Goal: Navigation & Orientation: Understand site structure

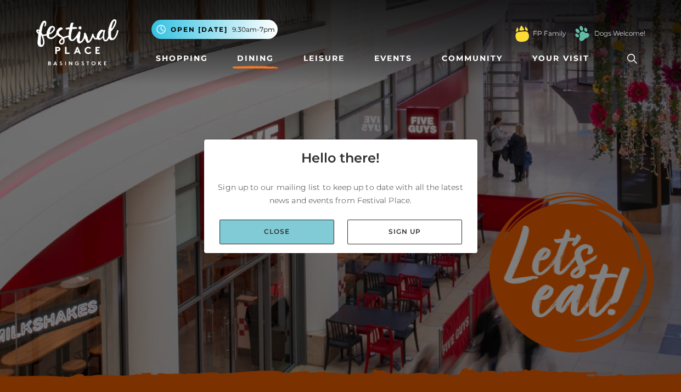
click at [294, 233] on link "Close" at bounding box center [277, 232] width 115 height 25
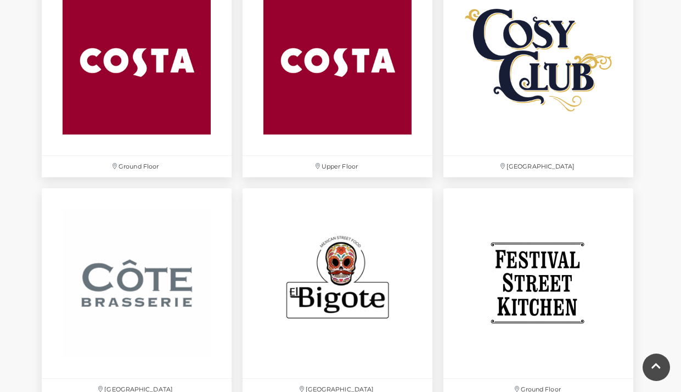
scroll to position [1663, 0]
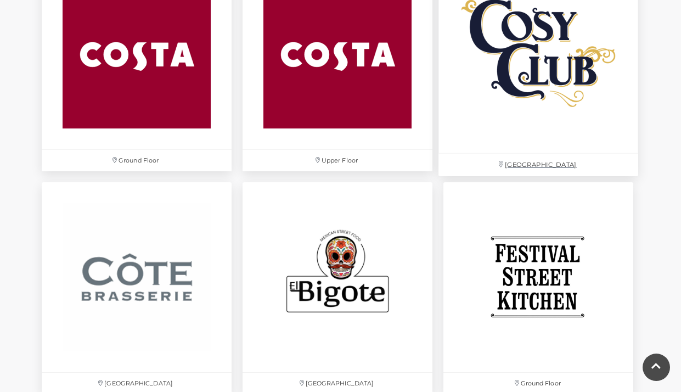
click at [539, 119] on img at bounding box center [539, 54] width 200 height 200
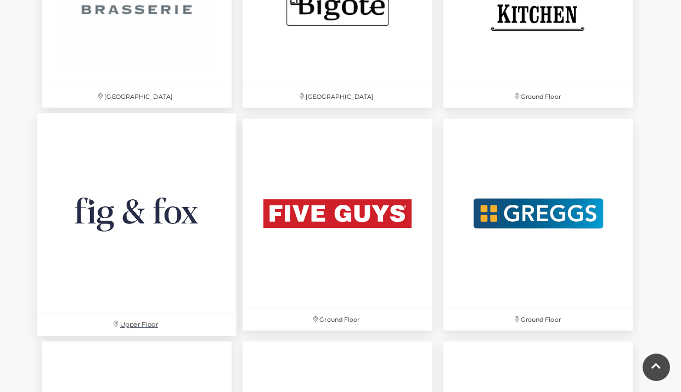
scroll to position [1953, 0]
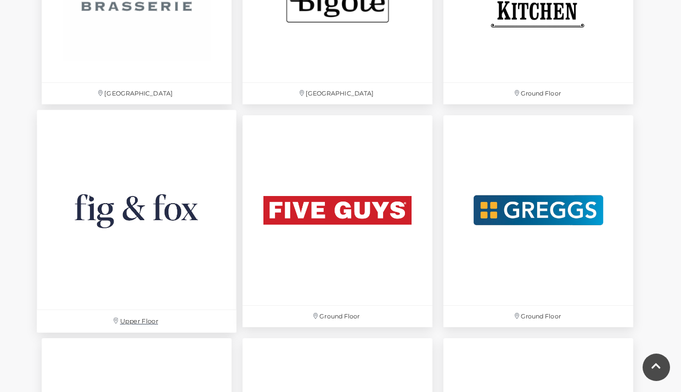
click at [111, 183] on img at bounding box center [137, 210] width 200 height 200
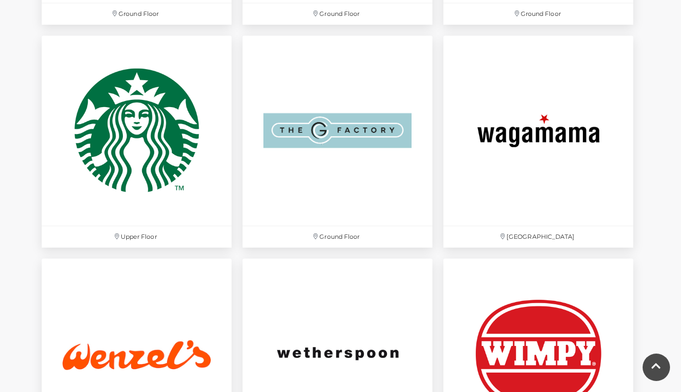
scroll to position [3362, 0]
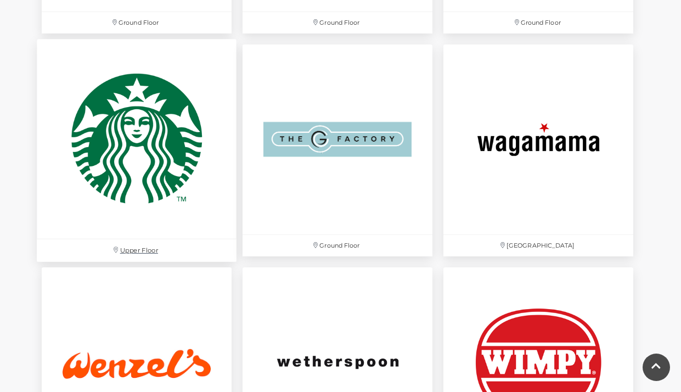
click at [132, 251] on p "Upper Floor" at bounding box center [137, 250] width 200 height 23
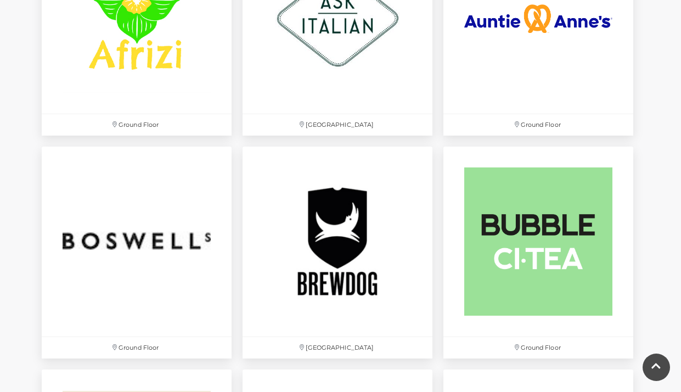
scroll to position [0, 0]
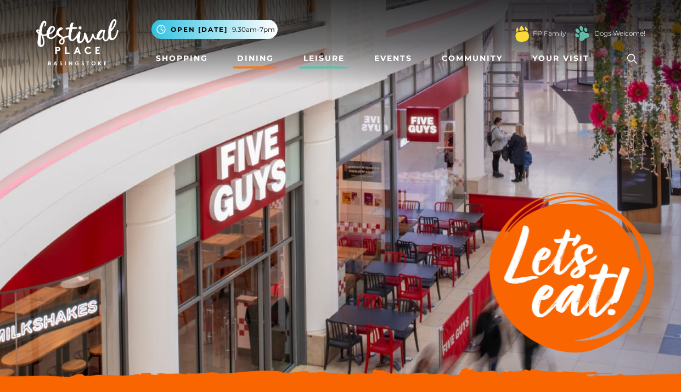
click at [323, 64] on link "Leisure" at bounding box center [324, 58] width 50 height 20
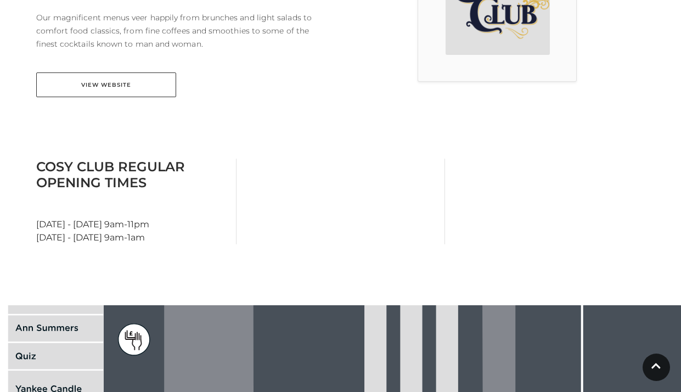
scroll to position [354, 0]
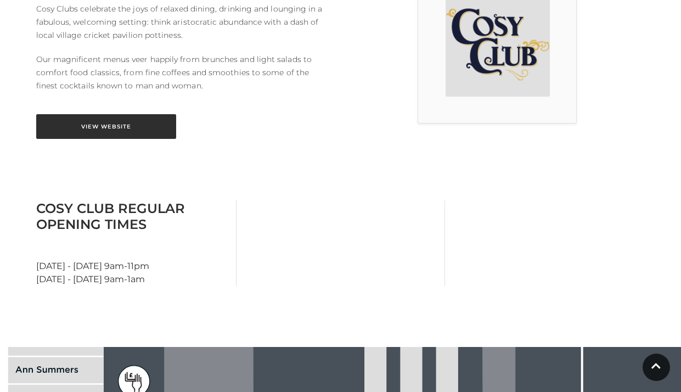
click at [129, 133] on link "View Website" at bounding box center [106, 126] width 140 height 25
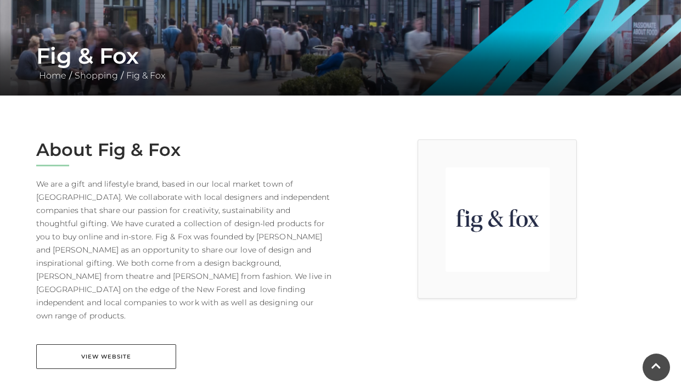
scroll to position [201, 0]
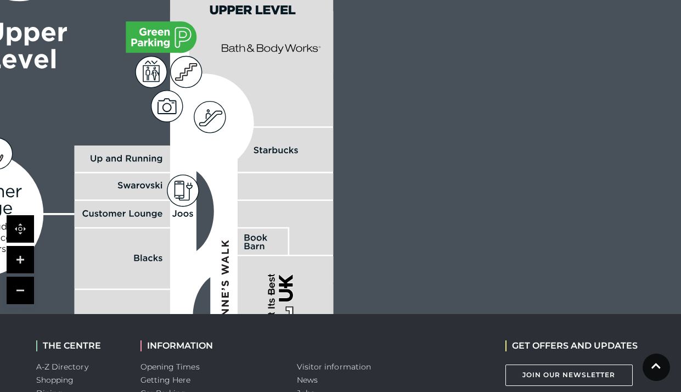
scroll to position [796, 0]
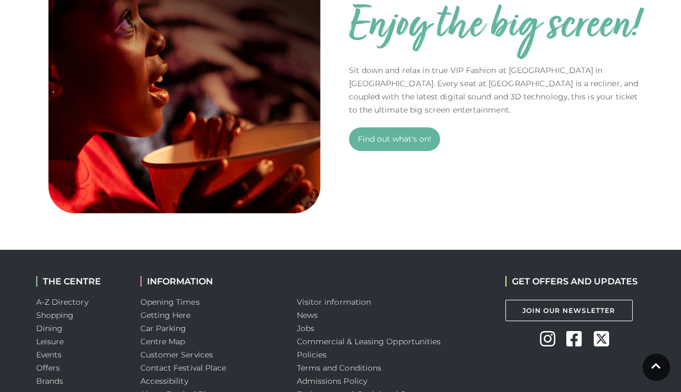
scroll to position [912, 0]
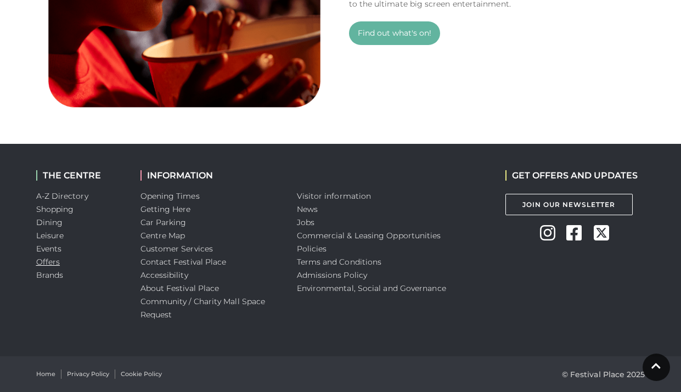
click at [49, 265] on link "Offers" at bounding box center [48, 262] width 24 height 10
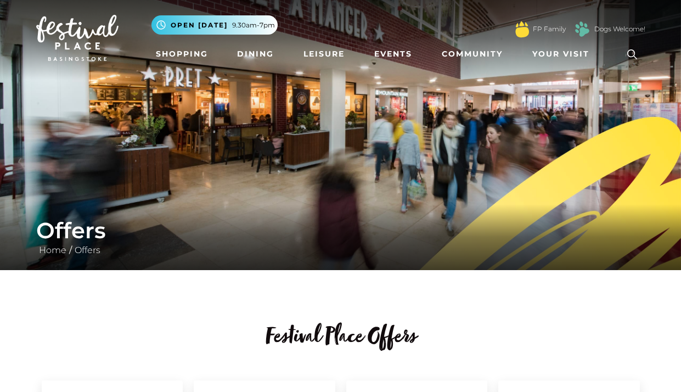
scroll to position [4, 0]
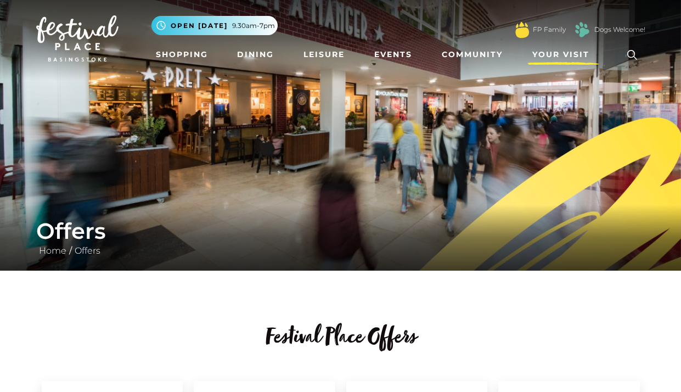
click at [547, 57] on span "Your Visit" at bounding box center [560, 55] width 57 height 12
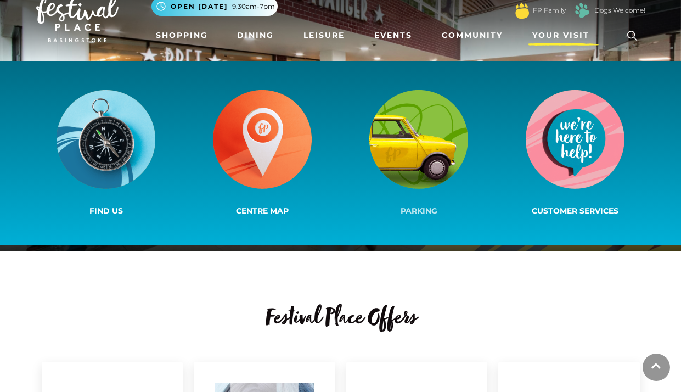
scroll to position [27, 0]
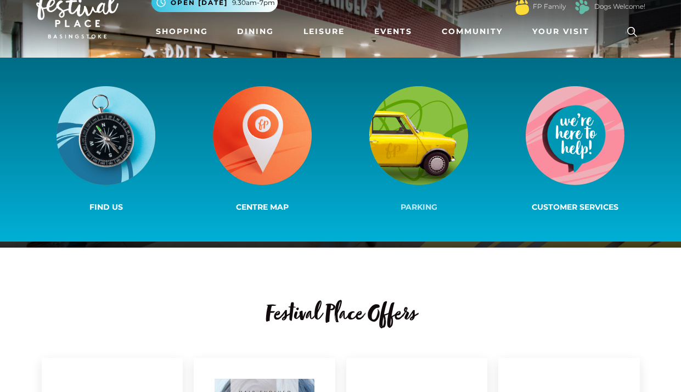
click at [411, 132] on img at bounding box center [418, 135] width 99 height 99
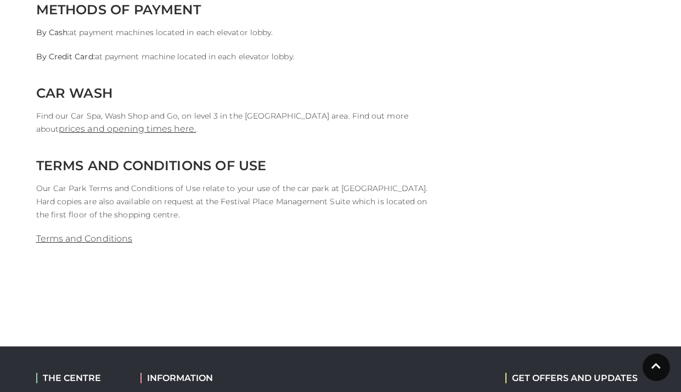
scroll to position [1165, 0]
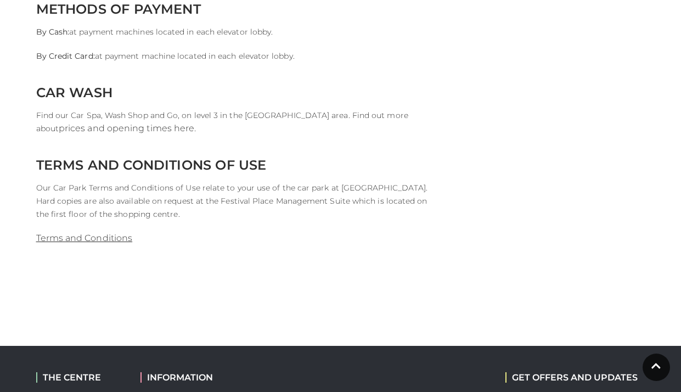
click at [196, 123] on link "prices and opening times here." at bounding box center [127, 128] width 137 height 10
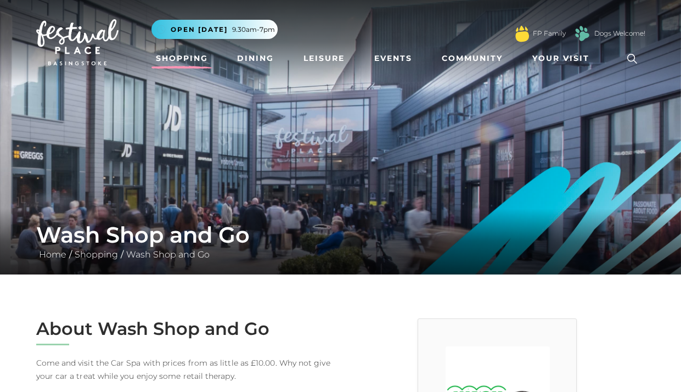
click at [191, 51] on link "Shopping" at bounding box center [182, 58] width 61 height 20
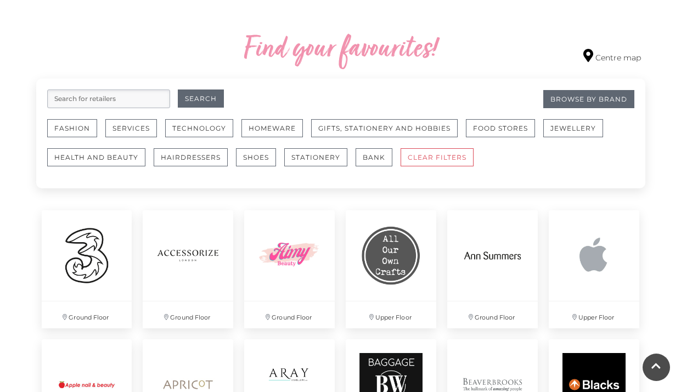
scroll to position [698, 0]
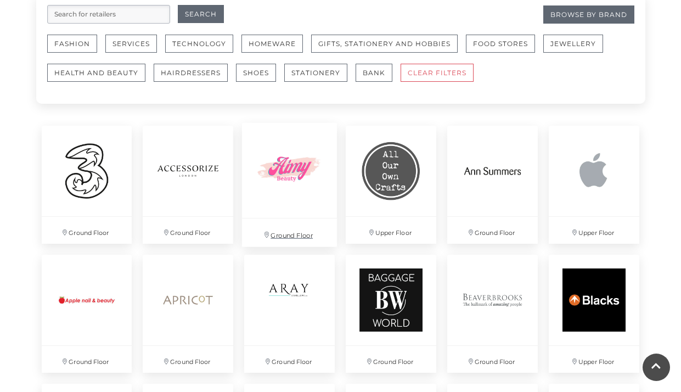
click at [263, 147] on img at bounding box center [289, 170] width 95 height 95
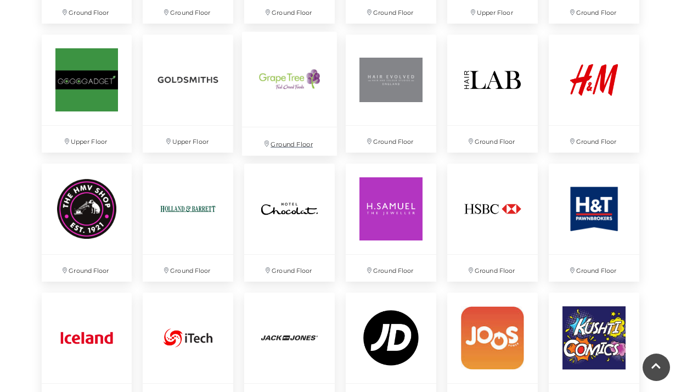
scroll to position [1488, 0]
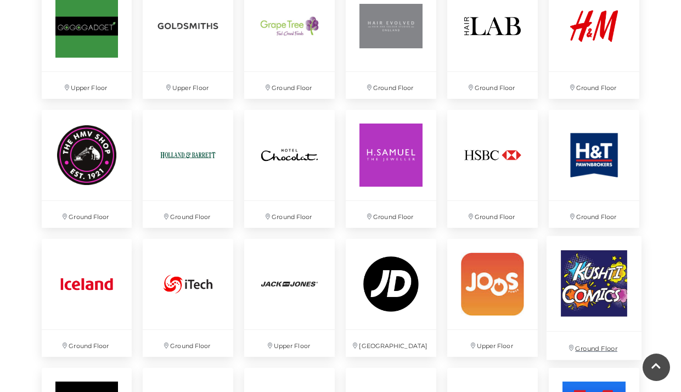
click at [596, 288] on img at bounding box center [594, 282] width 95 height 95
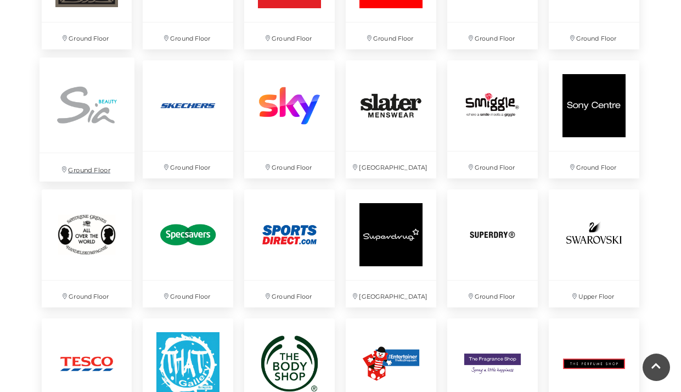
scroll to position [2445, 0]
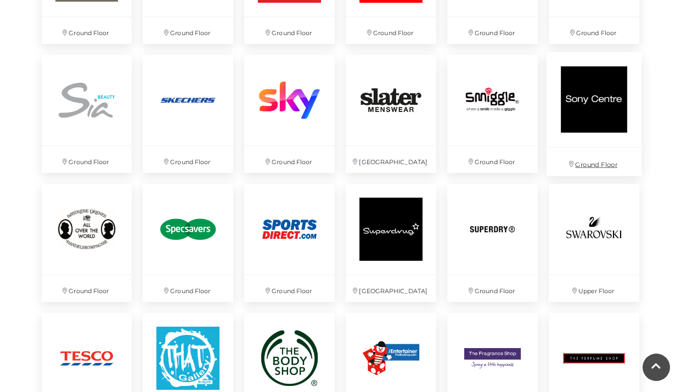
click at [583, 102] on img at bounding box center [594, 99] width 95 height 95
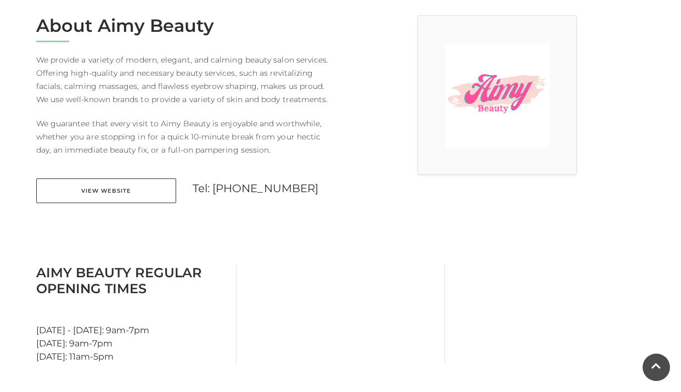
scroll to position [307, 0]
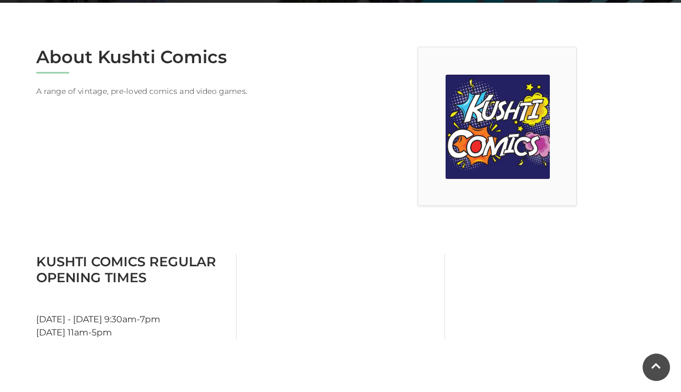
scroll to position [328, 0]
